Goal: Browse casually: Explore the website without a specific task or goal

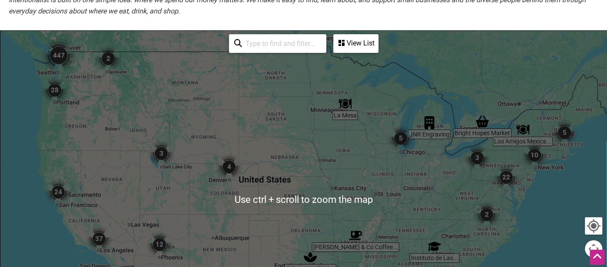
scroll to position [170, 0]
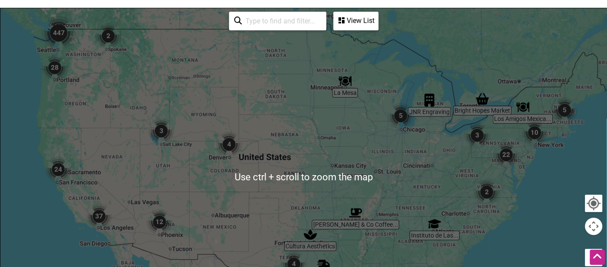
click at [526, 130] on img "10" at bounding box center [534, 132] width 33 height 33
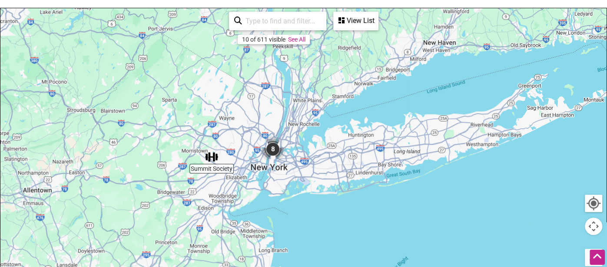
drag, startPoint x: 482, startPoint y: 109, endPoint x: 357, endPoint y: 175, distance: 140.8
click at [357, 175] on div "To navigate, press the arrow keys." at bounding box center [303, 177] width 606 height 338
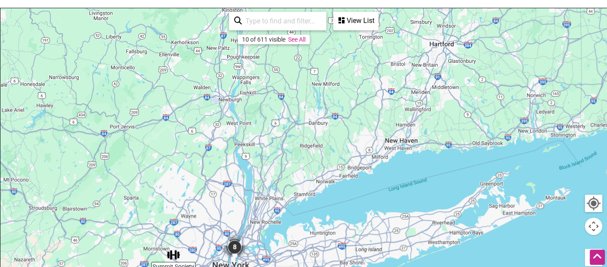
drag, startPoint x: 499, startPoint y: 45, endPoint x: 456, endPoint y: 153, distance: 116.4
click at [456, 153] on div "To navigate, press the arrow keys." at bounding box center [303, 177] width 606 height 338
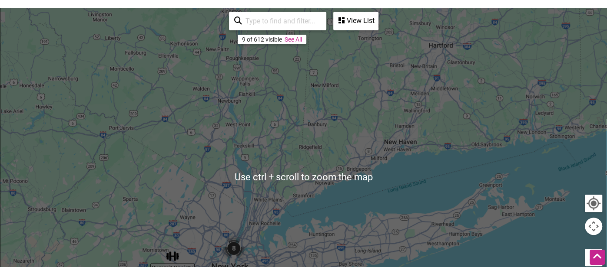
scroll to position [253, 0]
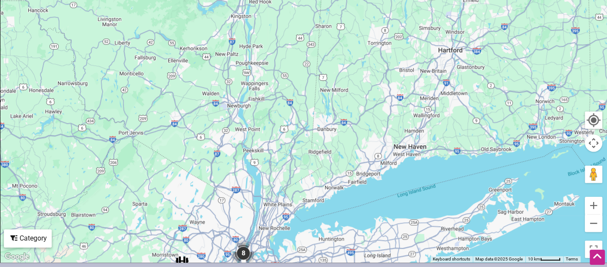
drag, startPoint x: 477, startPoint y: 58, endPoint x: 445, endPoint y: 244, distance: 189.0
click at [445, 244] on div "To navigate, press the arrow keys." at bounding box center [303, 94] width 606 height 338
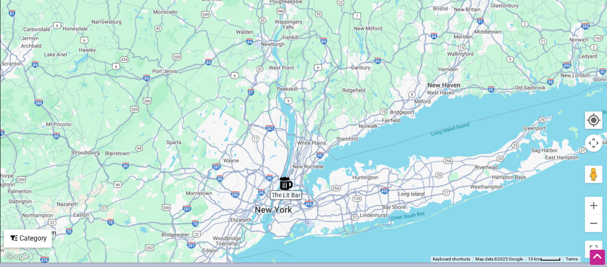
drag, startPoint x: 422, startPoint y: 195, endPoint x: 466, endPoint y: 115, distance: 91.7
click at [466, 115] on div "To navigate, press the arrow keys." at bounding box center [303, 94] width 606 height 338
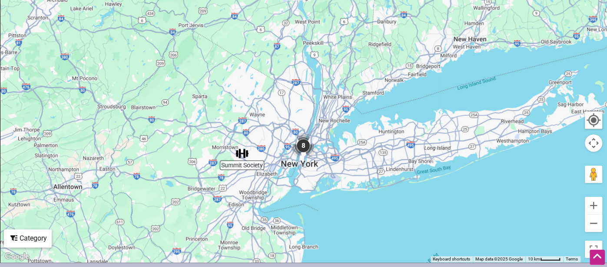
click at [300, 148] on img "8" at bounding box center [303, 145] width 33 height 33
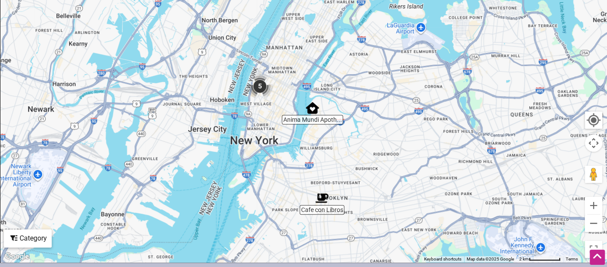
click at [261, 93] on img "5" at bounding box center [259, 86] width 33 height 33
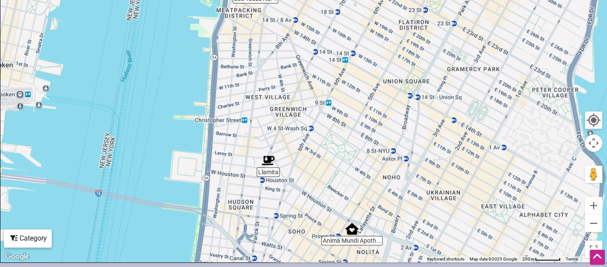
click at [267, 165] on img "Llamita" at bounding box center [268, 161] width 20 height 20
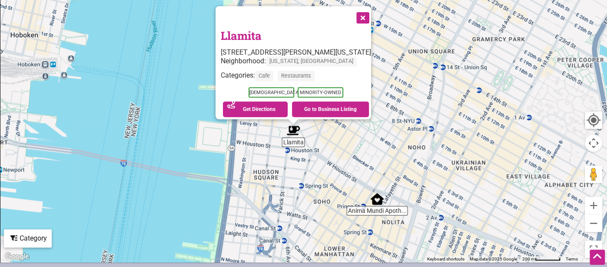
drag, startPoint x: 387, startPoint y: 49, endPoint x: 376, endPoint y: 102, distance: 55.0
click at [376, 102] on div "To navigate, press the arrow keys. Llamita [STREET_ADDRESS][PERSON_NAME][US_STA…" at bounding box center [303, 94] width 606 height 338
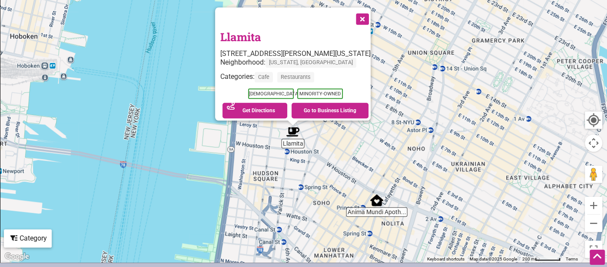
click at [380, 207] on img "Anima Mundi Apothecary" at bounding box center [376, 201] width 20 height 20
